Goal: Ask a question

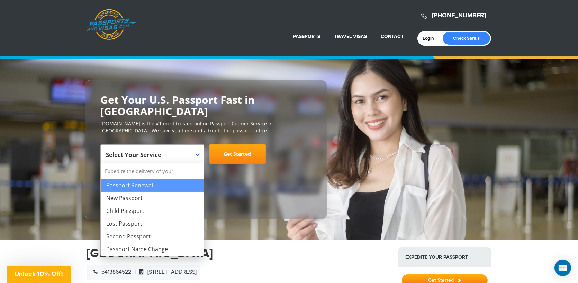
click at [154, 153] on span "Select Your Service" at bounding box center [133, 155] width 55 height 8
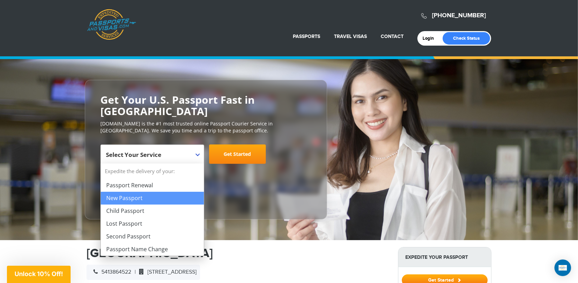
select select "**********"
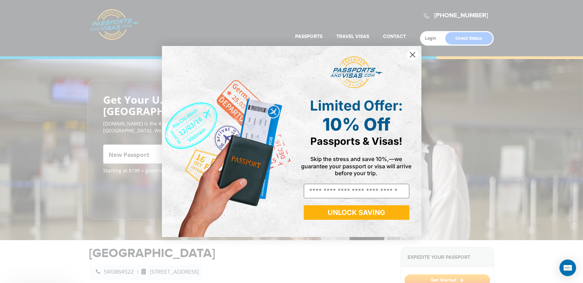
click at [244, 142] on img "POPUP Form" at bounding box center [227, 141] width 130 height 191
click at [412, 52] on circle "Close dialog" at bounding box center [411, 54] width 11 height 11
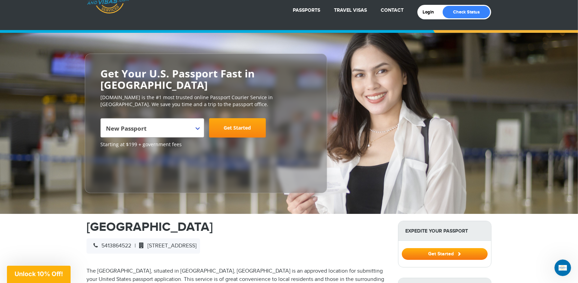
scroll to position [104, 0]
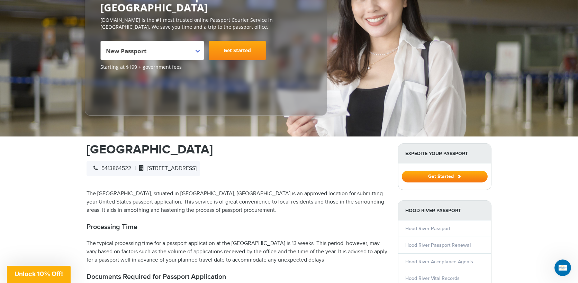
click at [158, 172] on div "5413864522 | [STREET_ADDRESS]" at bounding box center [142, 168] width 113 height 15
click at [116, 168] on span "5413864522" at bounding box center [110, 168] width 41 height 7
click at [200, 165] on div "5413864522 | [STREET_ADDRESS]" at bounding box center [142, 168] width 113 height 15
click at [562, 266] on icon "Open Intercom Messenger" at bounding box center [561, 267] width 5 height 6
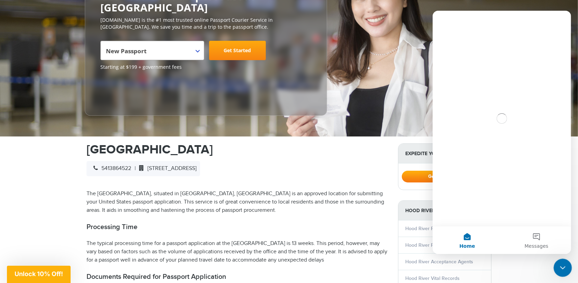
scroll to position [0, 0]
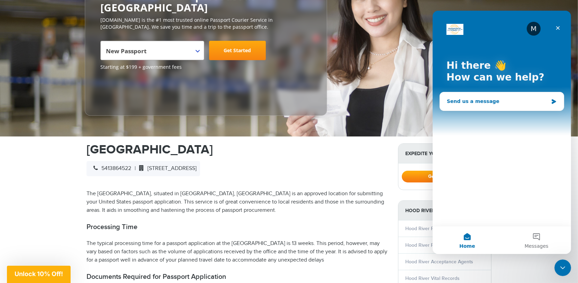
click at [489, 103] on div "Send us a message" at bounding box center [496, 101] width 101 height 7
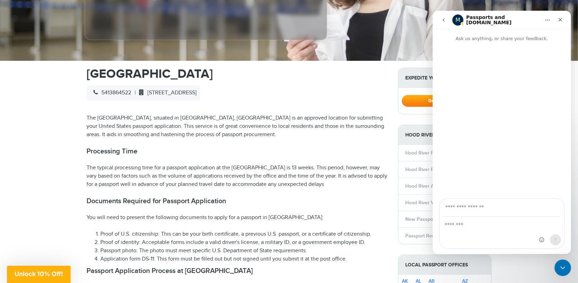
scroll to position [173, 0]
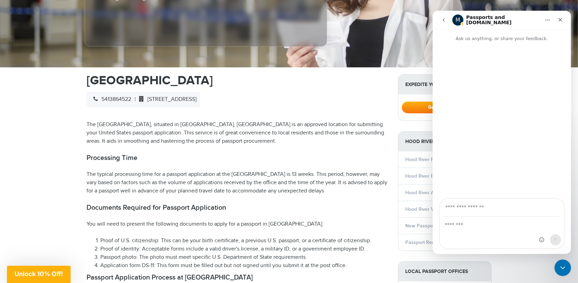
click at [493, 207] on input "Your email" at bounding box center [501, 208] width 116 height 18
click at [454, 232] on div "Intercom messenger" at bounding box center [501, 232] width 124 height 31
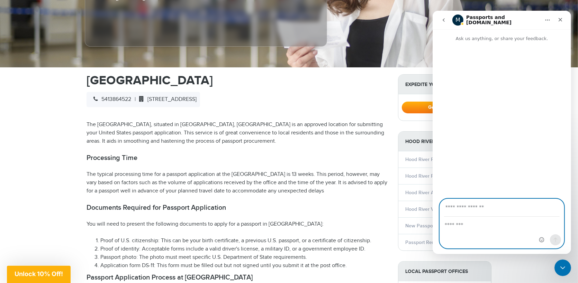
click at [454, 225] on textarea "Message…" at bounding box center [501, 223] width 124 height 12
type textarea "**********"
click at [477, 209] on input "Your email" at bounding box center [501, 208] width 116 height 18
type input "*"
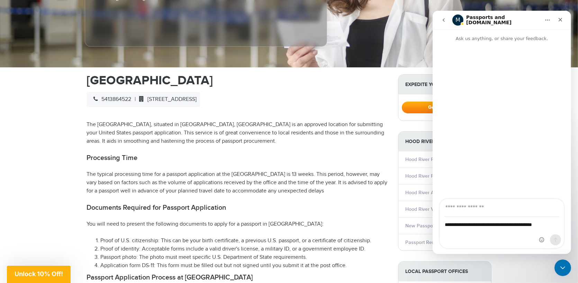
click at [483, 21] on h1 "Passports and [DOMAIN_NAME]" at bounding box center [503, 20] width 74 height 11
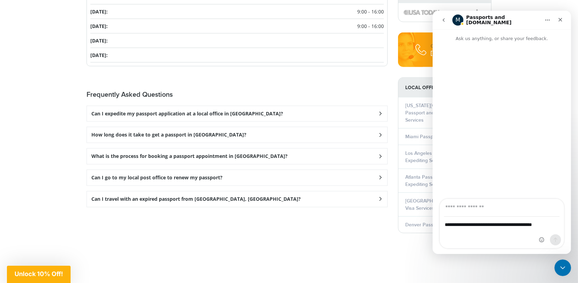
scroll to position [968, 0]
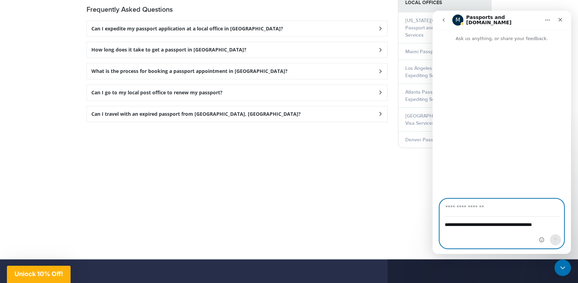
click at [493, 236] on textarea "**********" at bounding box center [501, 226] width 124 height 19
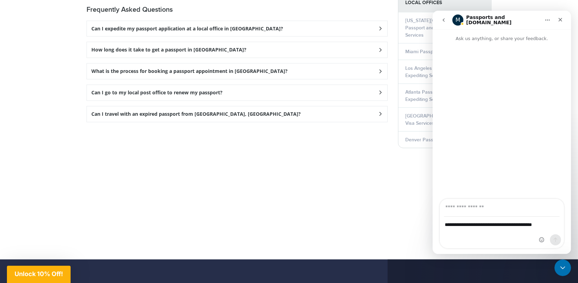
click at [562, 240] on div "Intercom messenger" at bounding box center [549, 223] width 27 height 49
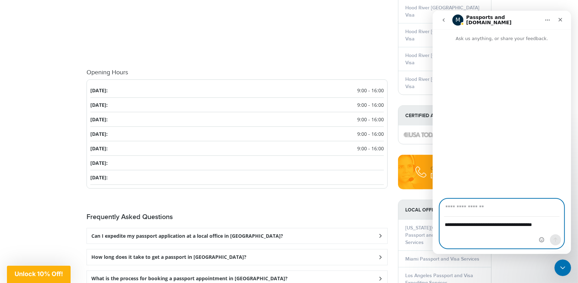
click at [488, 206] on input "Your email" at bounding box center [501, 208] width 116 height 18
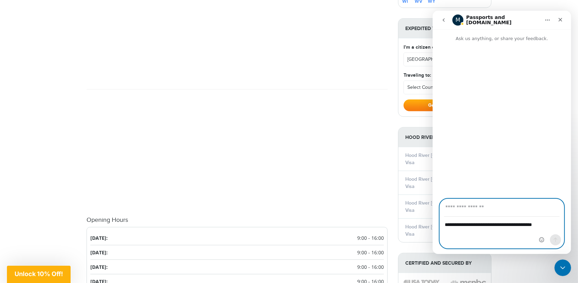
scroll to position [553, 0]
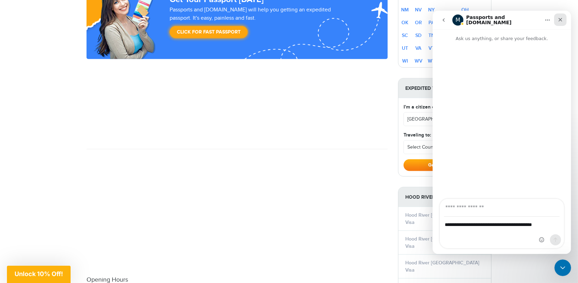
click at [562, 19] on div "Close" at bounding box center [559, 19] width 12 height 12
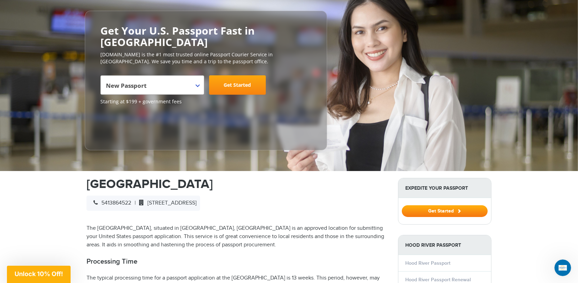
scroll to position [0, 0]
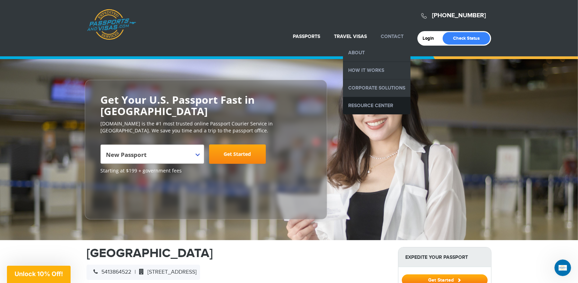
click at [370, 106] on link "Resource Center" at bounding box center [376, 105] width 67 height 17
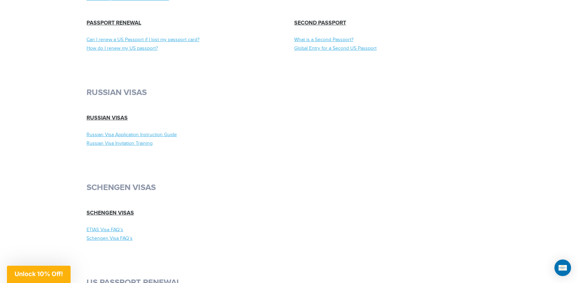
scroll to position [3666, 0]
